Goal: Find specific page/section: Find specific page/section

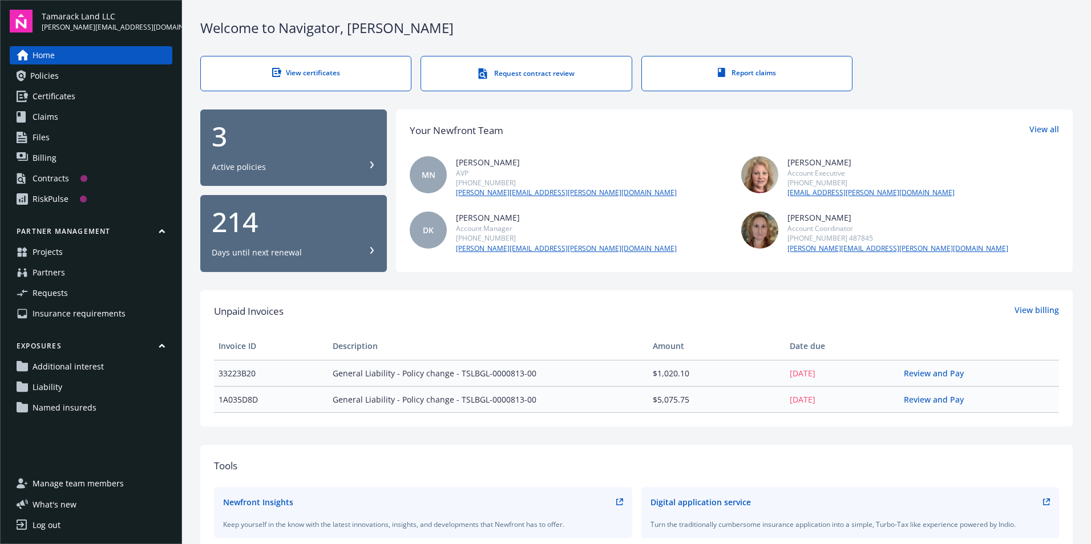
click at [92, 257] on link "Projects" at bounding box center [91, 252] width 163 height 18
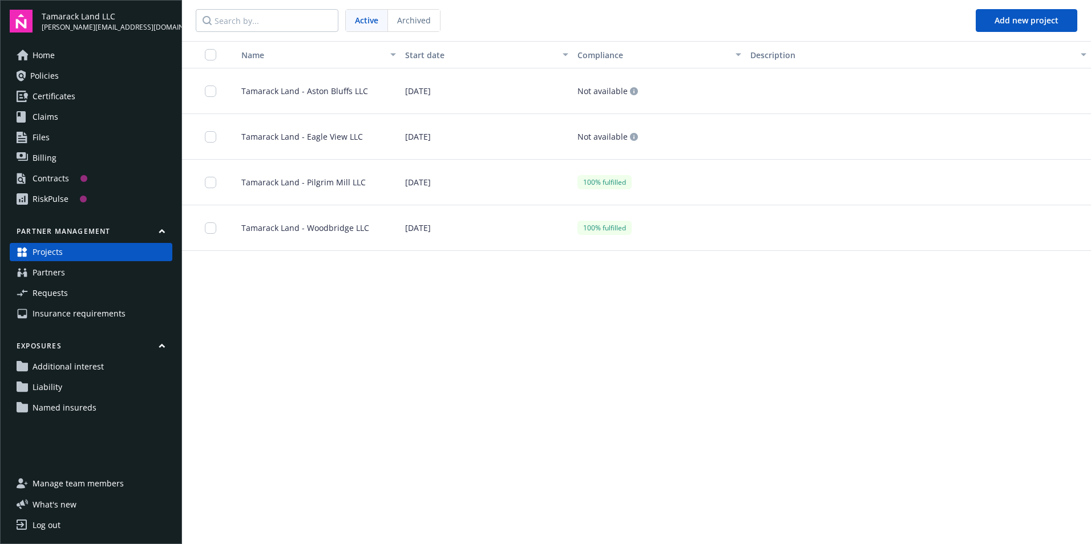
click at [40, 51] on span "Home" at bounding box center [44, 55] width 22 height 18
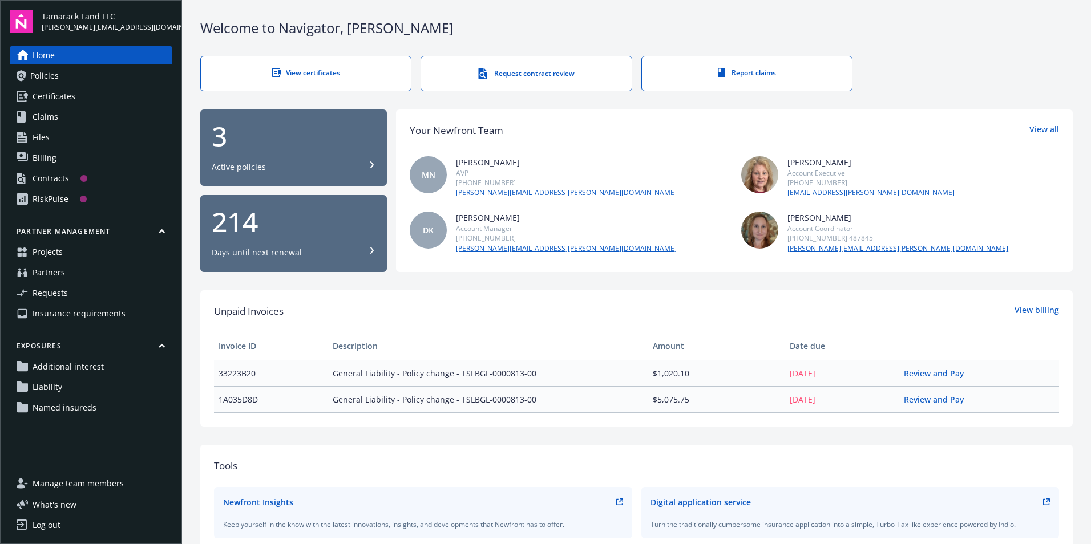
click at [108, 254] on link "Projects" at bounding box center [91, 252] width 163 height 18
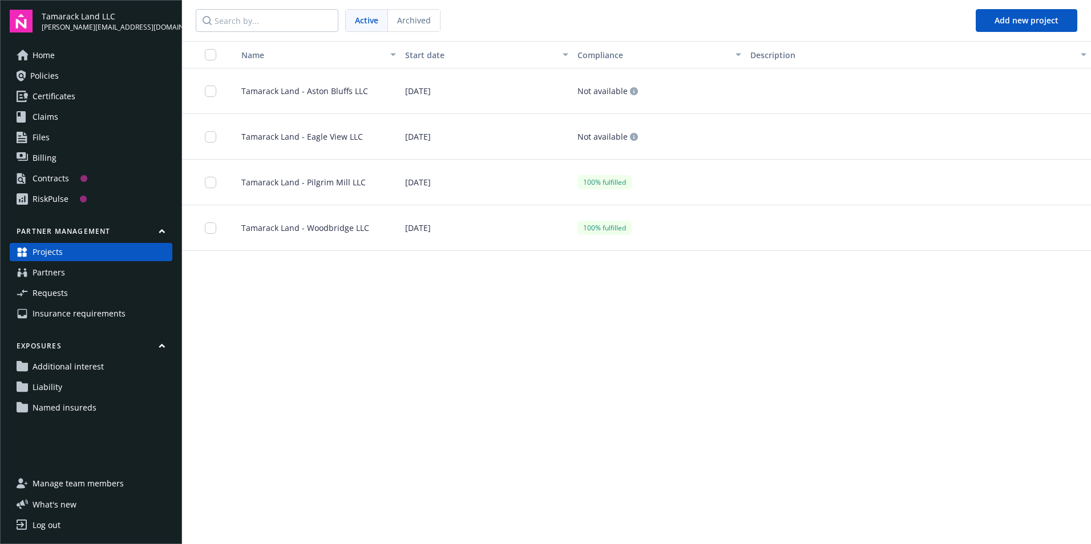
click at [329, 185] on span "Tamarack Land - Pilgrim Mill LLC" at bounding box center [299, 182] width 134 height 12
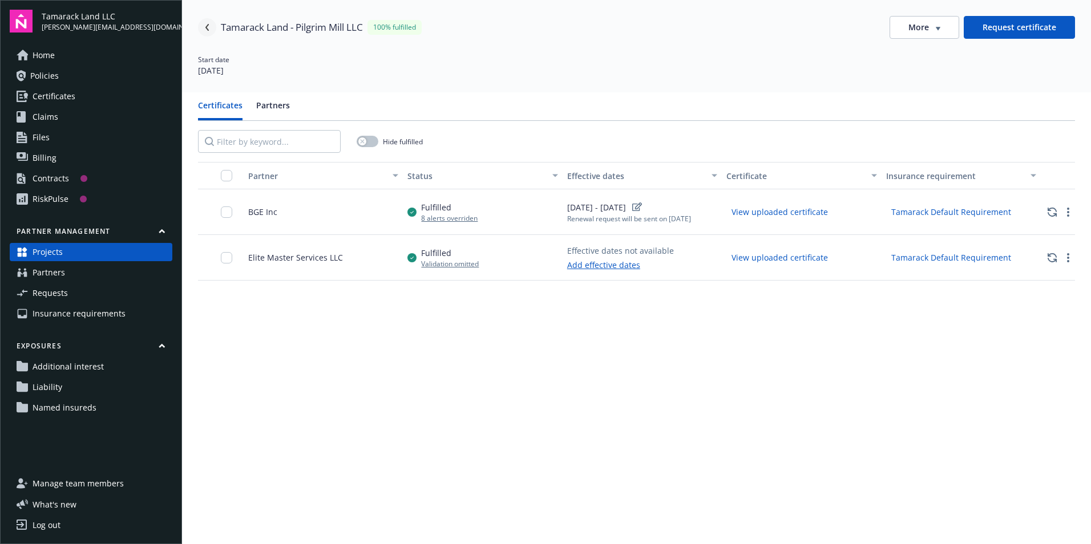
click at [207, 33] on link "Navigate back" at bounding box center [207, 27] width 18 height 18
